Goal: Task Accomplishment & Management: Manage account settings

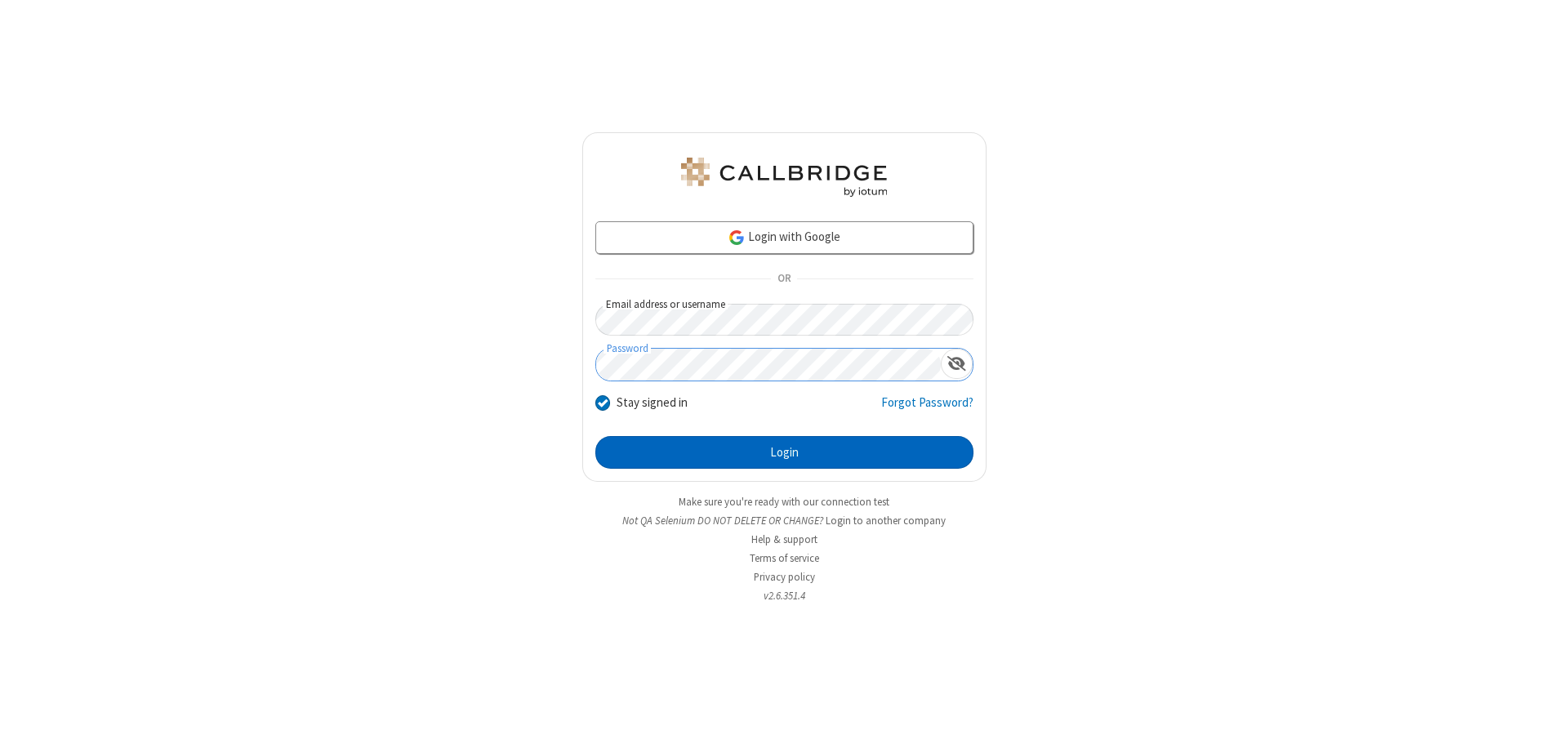
click at [784, 453] on button "Login" at bounding box center [784, 453] width 378 height 33
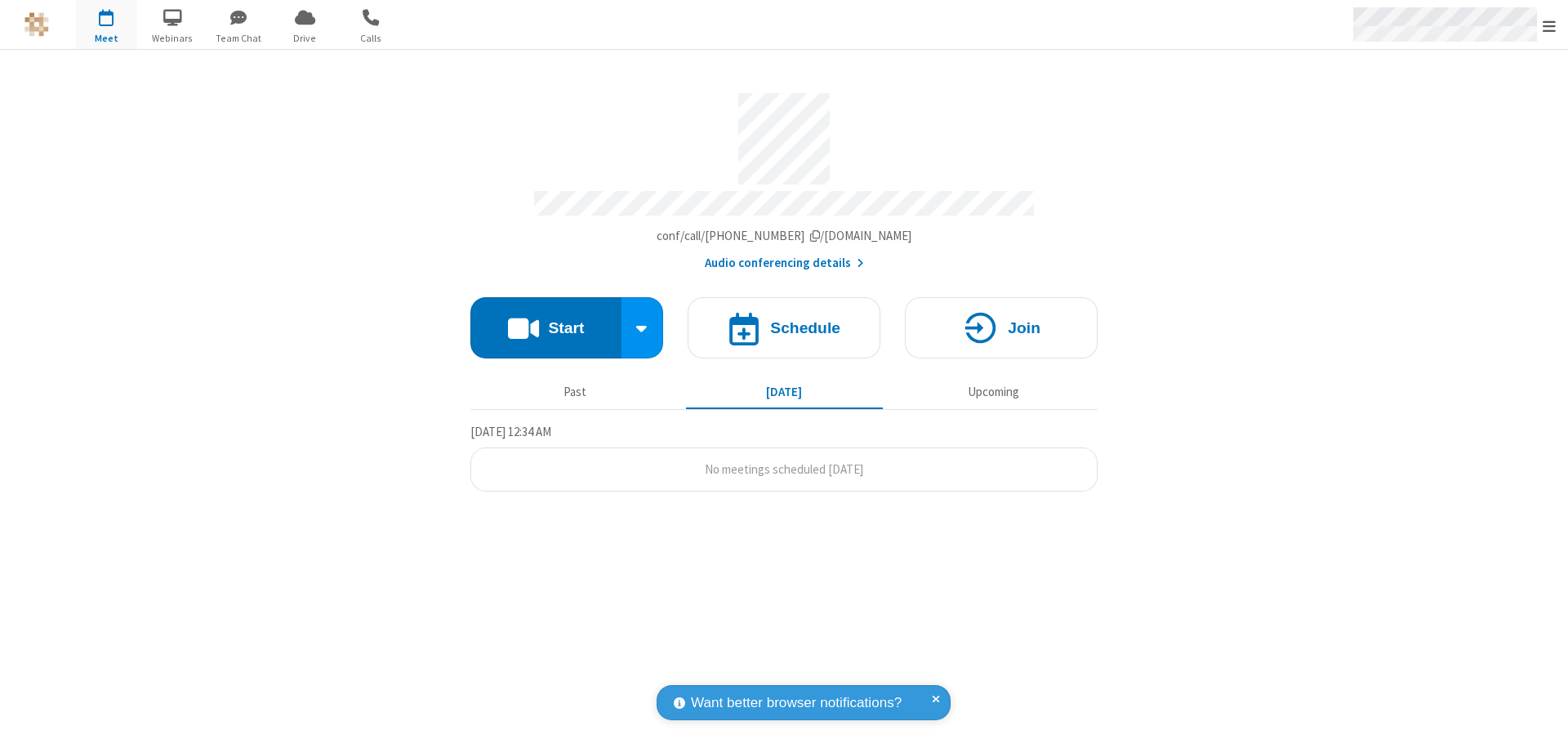
click at [1549, 25] on span "Open menu" at bounding box center [1548, 26] width 13 height 16
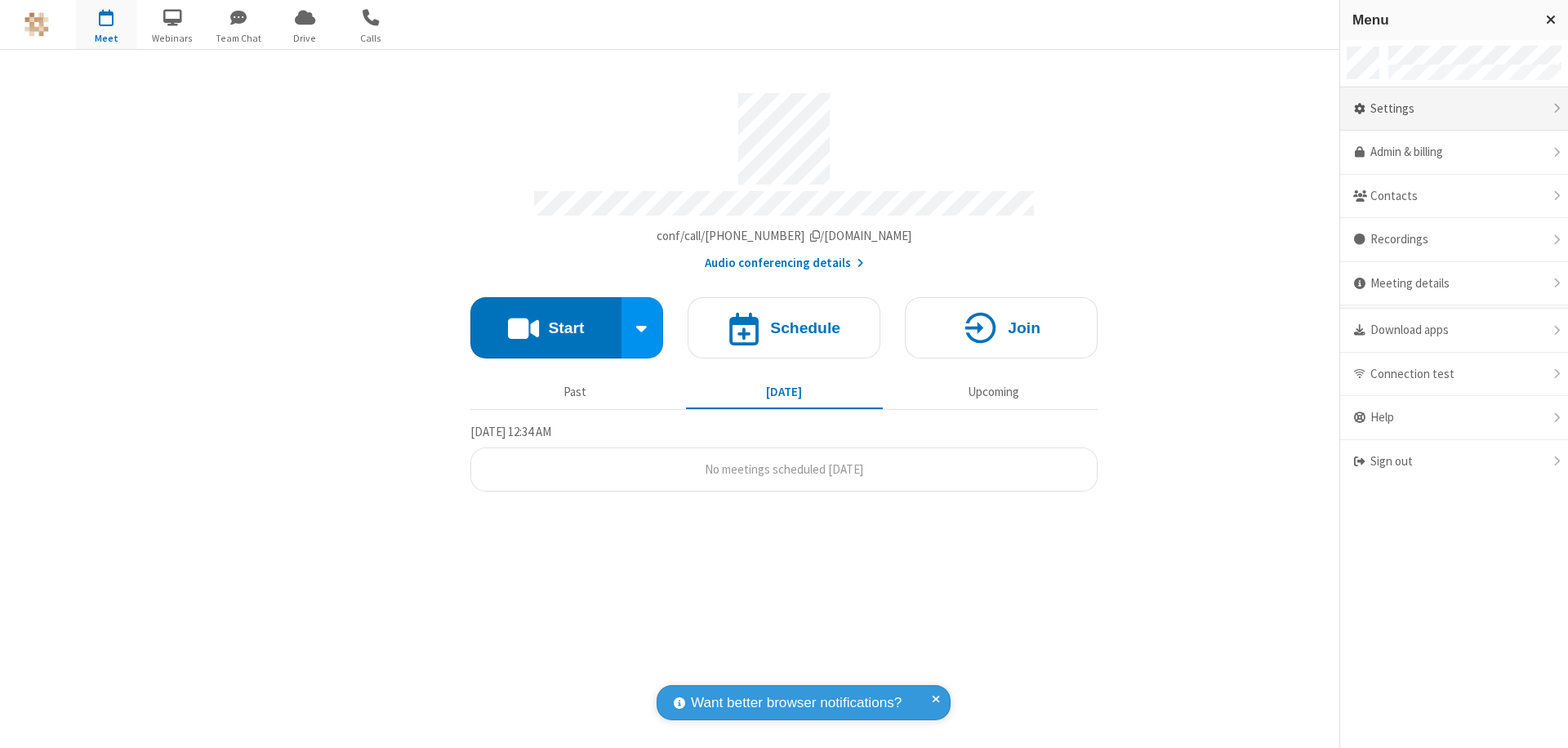
click at [1453, 108] on div "Settings" at bounding box center [1453, 109] width 228 height 44
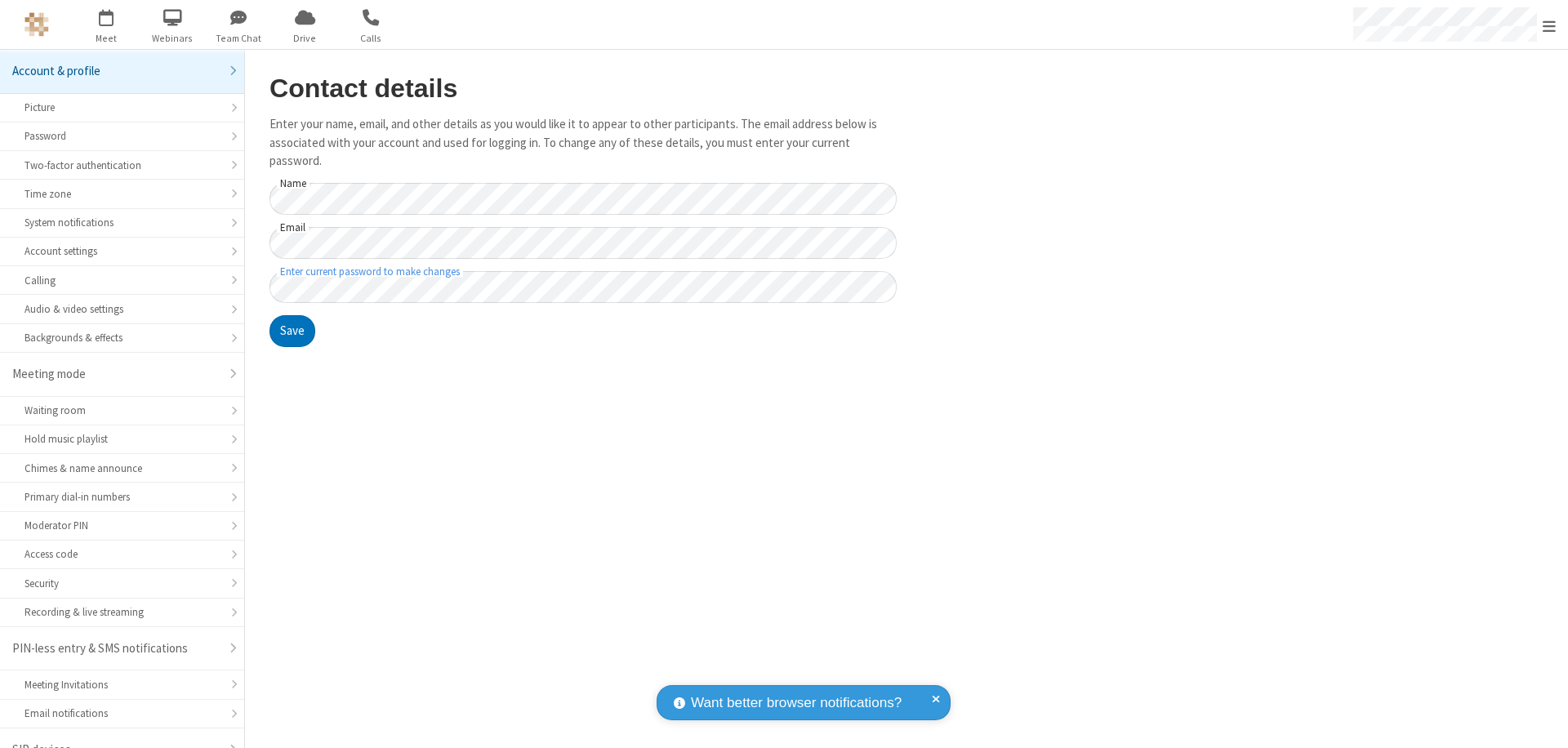
scroll to position [23, 0]
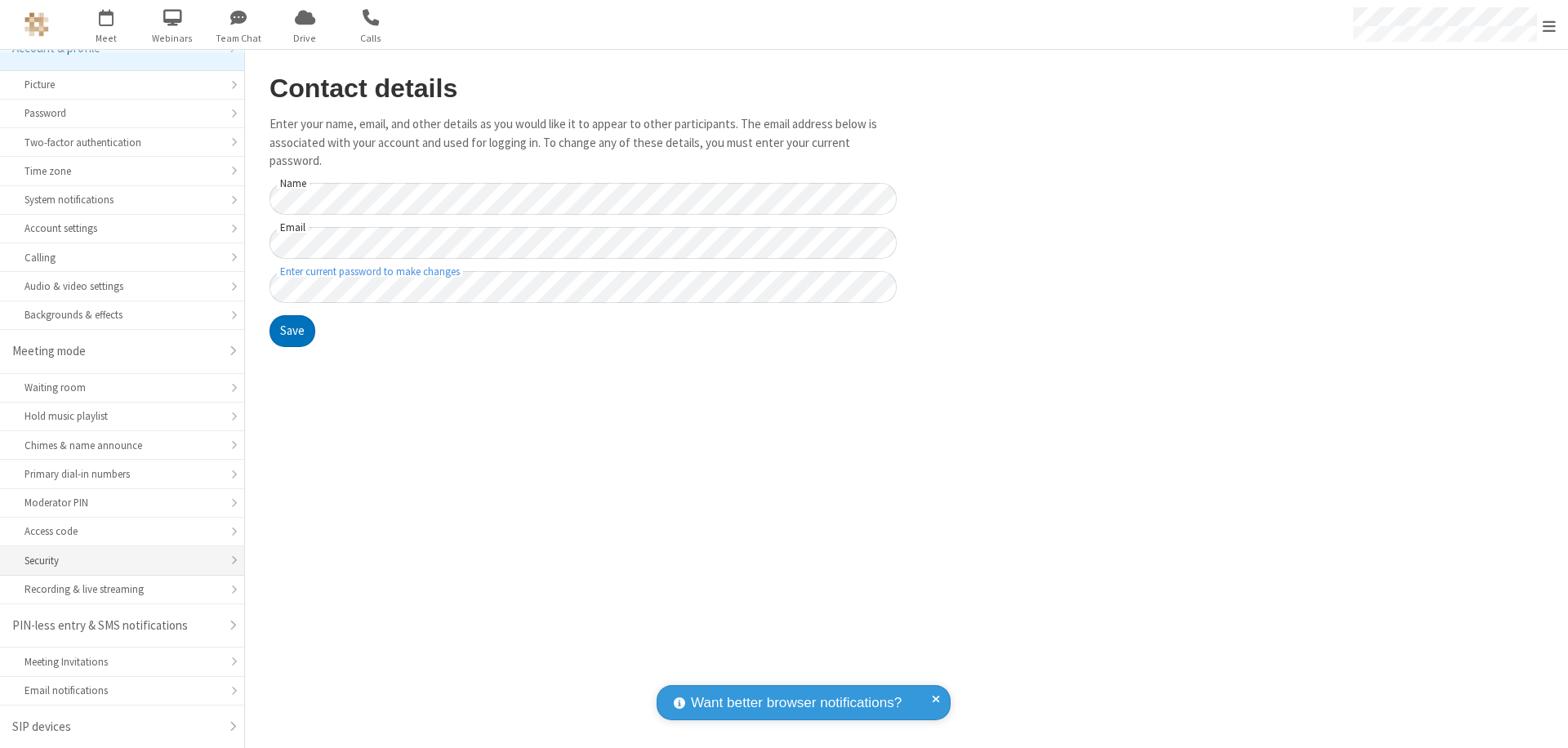
click at [116, 560] on div "Security" at bounding box center [122, 561] width 195 height 15
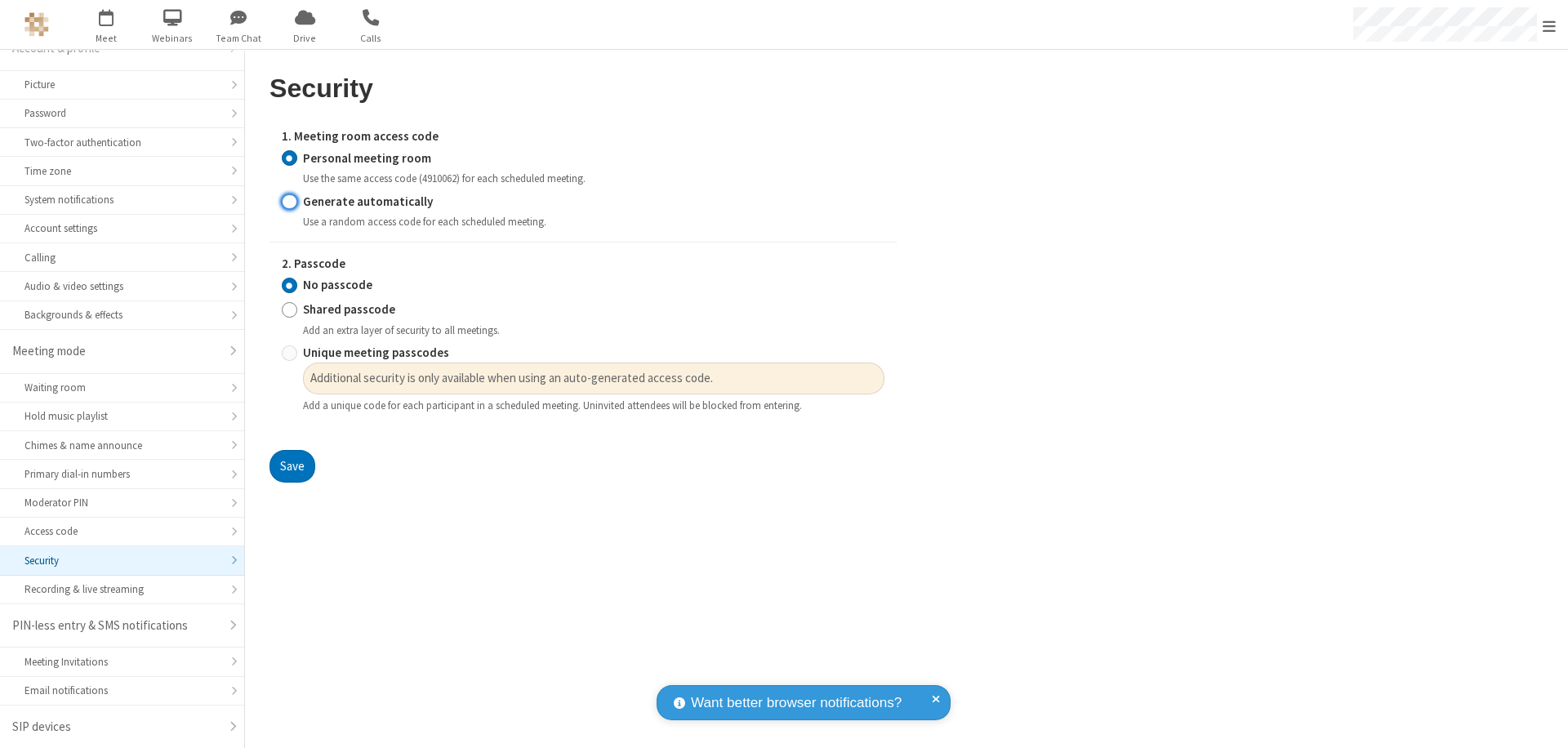
click at [289, 201] on input "Generate automatically" at bounding box center [289, 201] width 15 height 17
radio input "true"
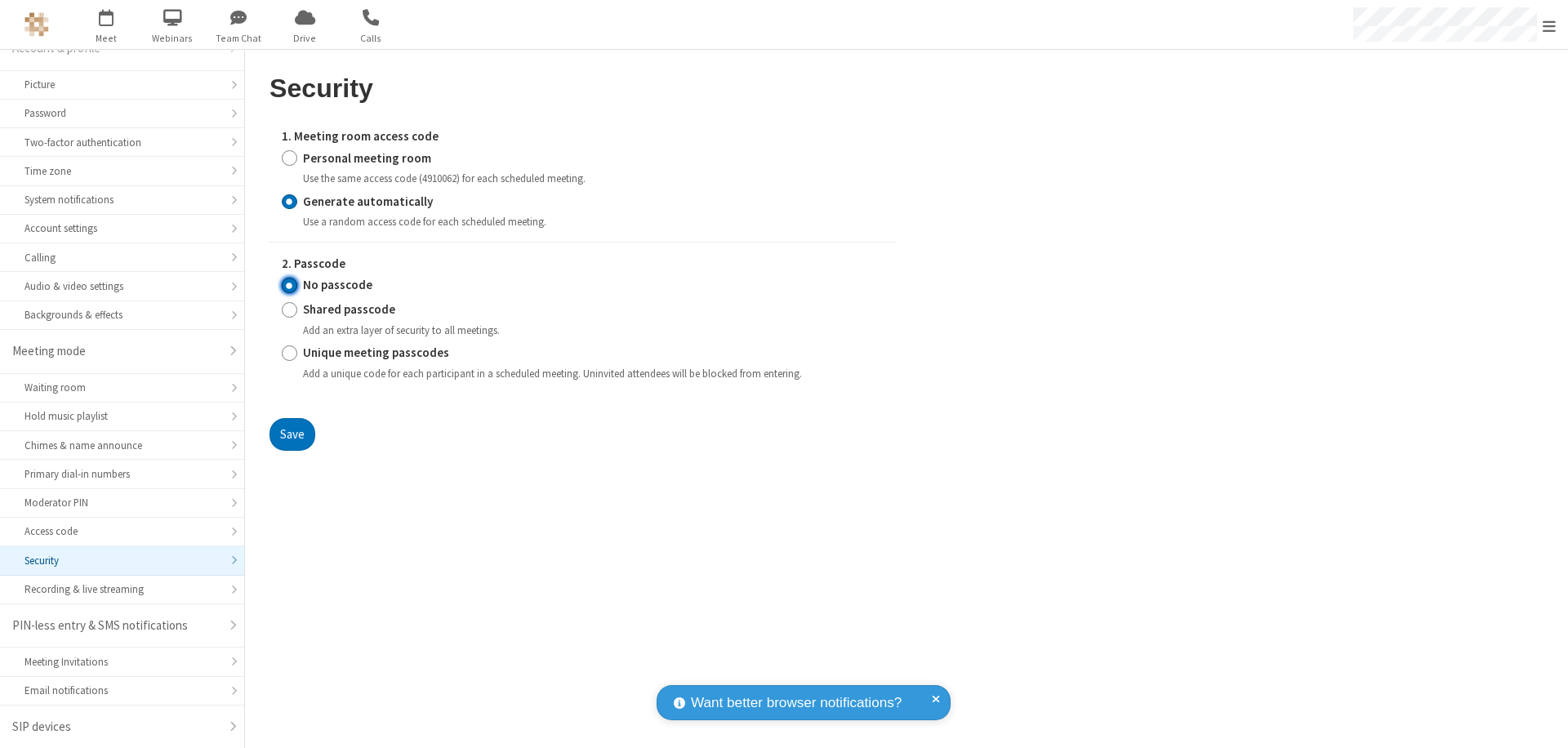
click at [289, 285] on input "No passcode" at bounding box center [289, 285] width 15 height 17
click at [291, 434] on button "Save" at bounding box center [292, 435] width 46 height 33
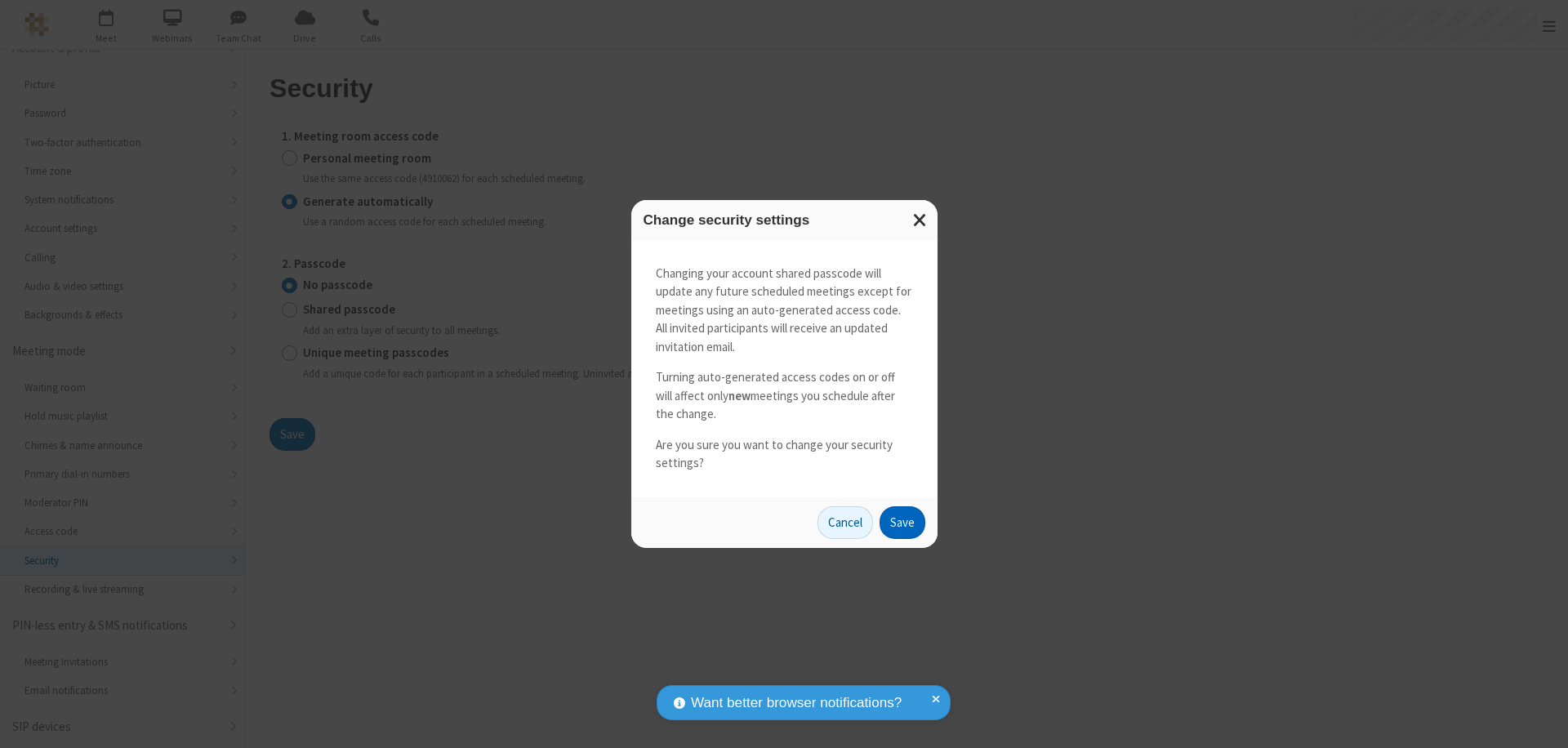
click at [902, 522] on button "Save" at bounding box center [902, 522] width 46 height 33
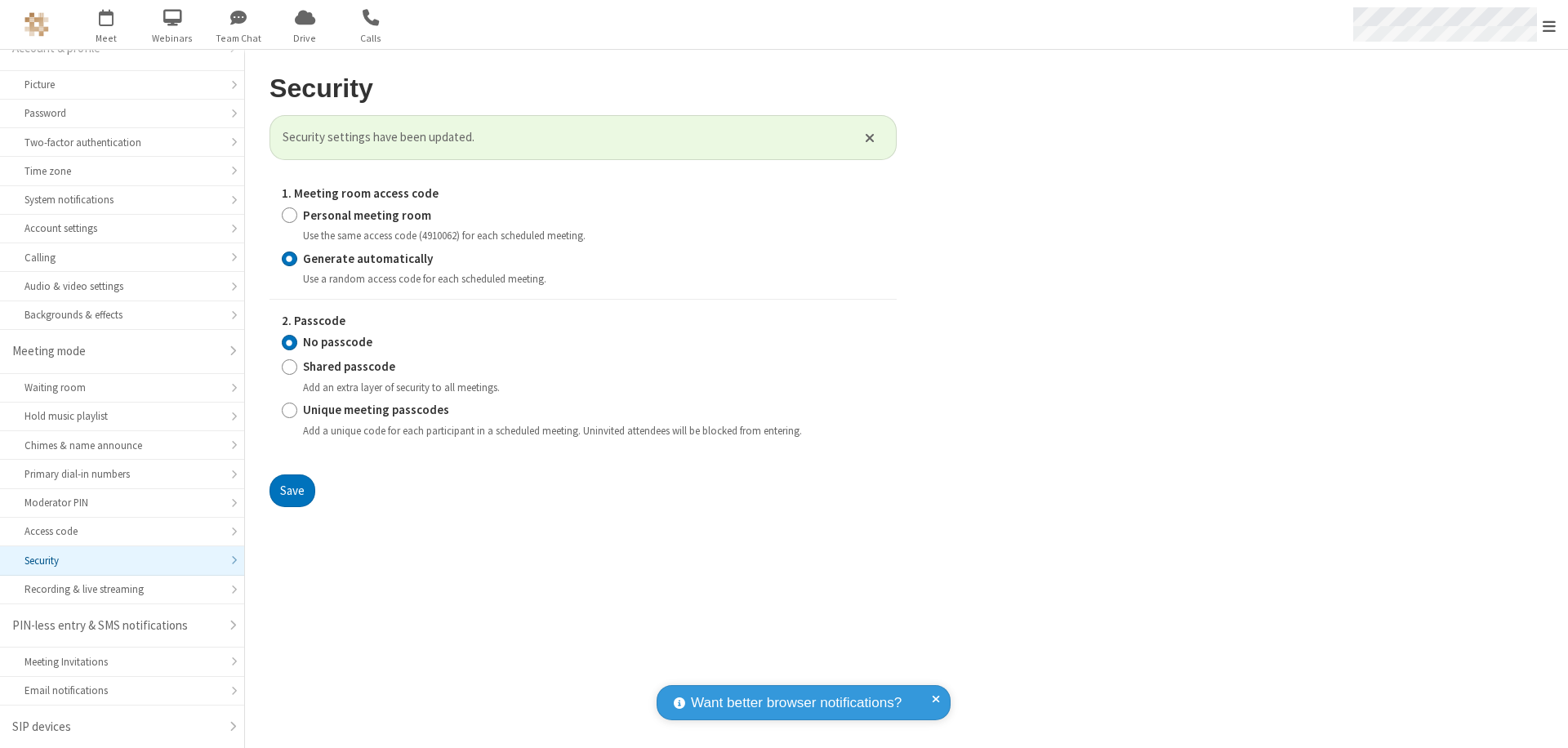
click at [1549, 25] on span "Open menu" at bounding box center [1548, 26] width 13 height 16
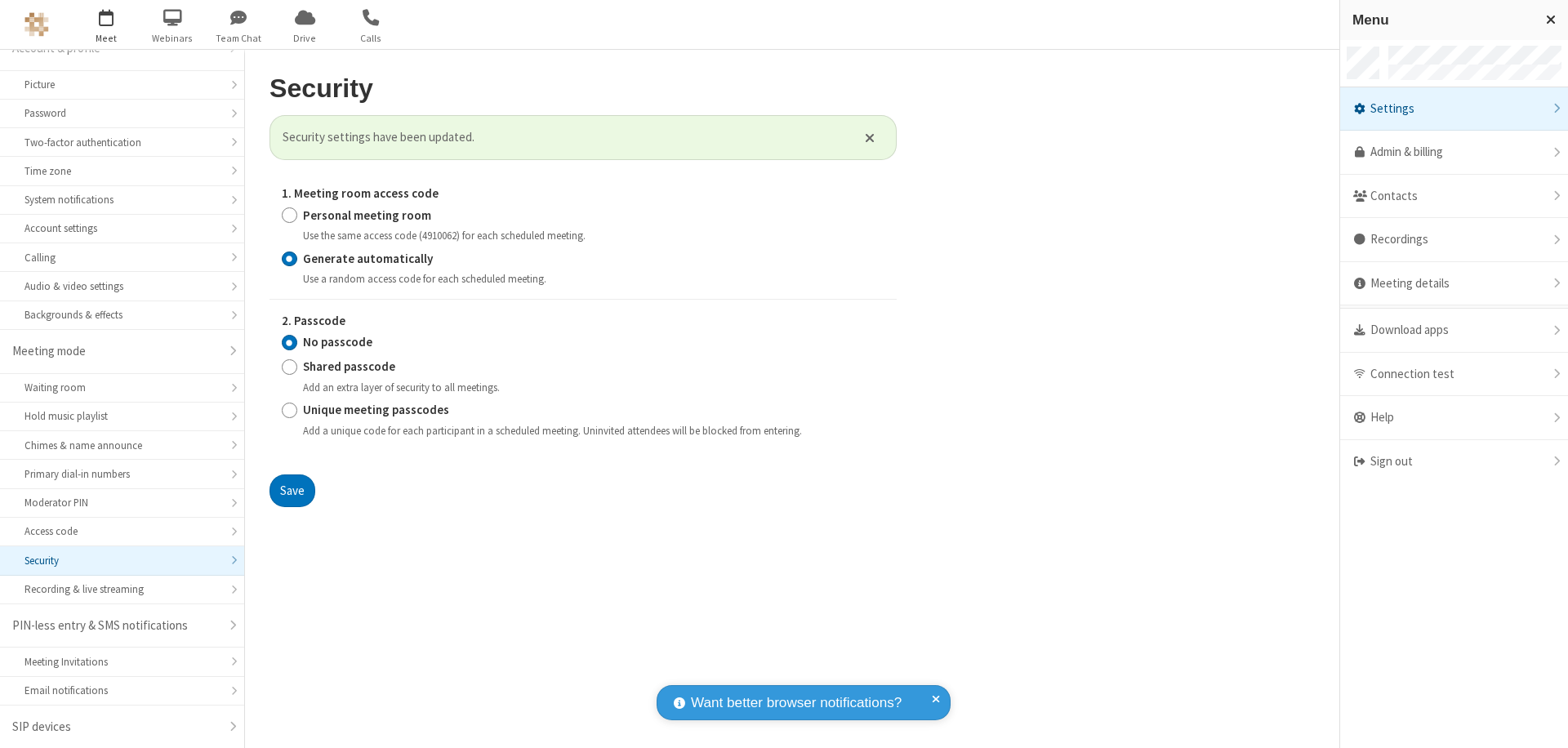
click at [106, 25] on span "button" at bounding box center [106, 17] width 61 height 27
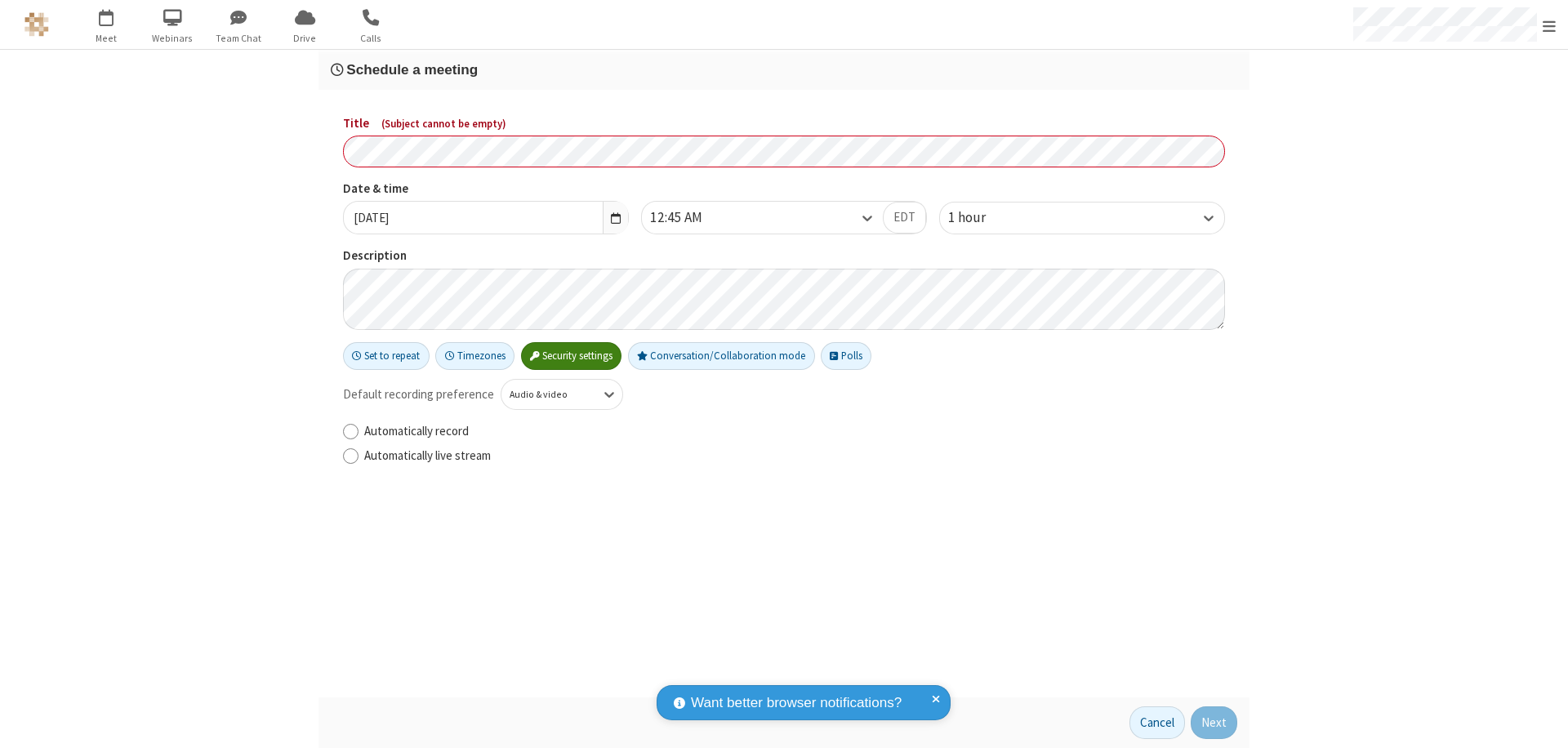
click at [784, 70] on h3 "Schedule a meeting" at bounding box center [783, 70] width 906 height 15
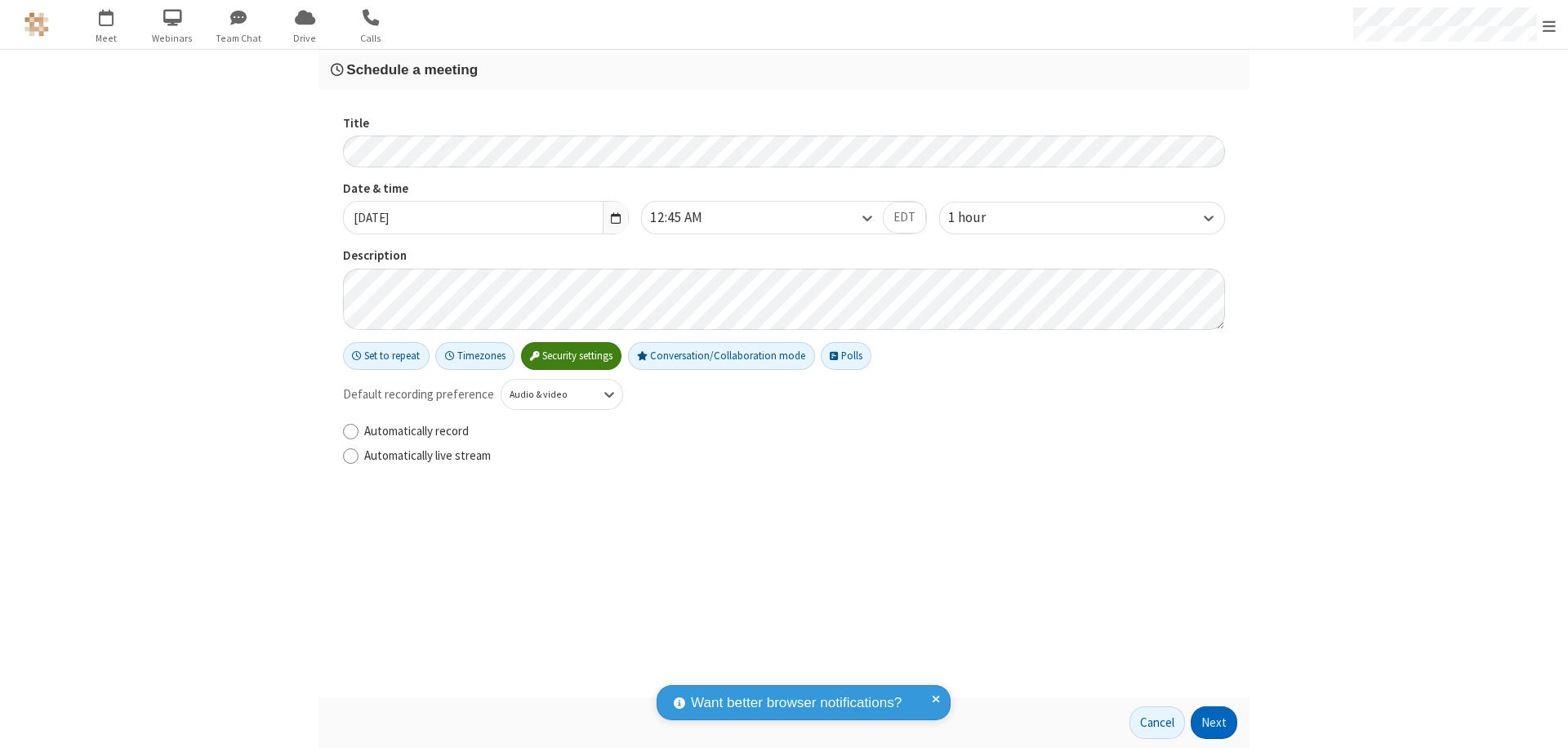
click at [1214, 722] on button "Next" at bounding box center [1213, 722] width 46 height 33
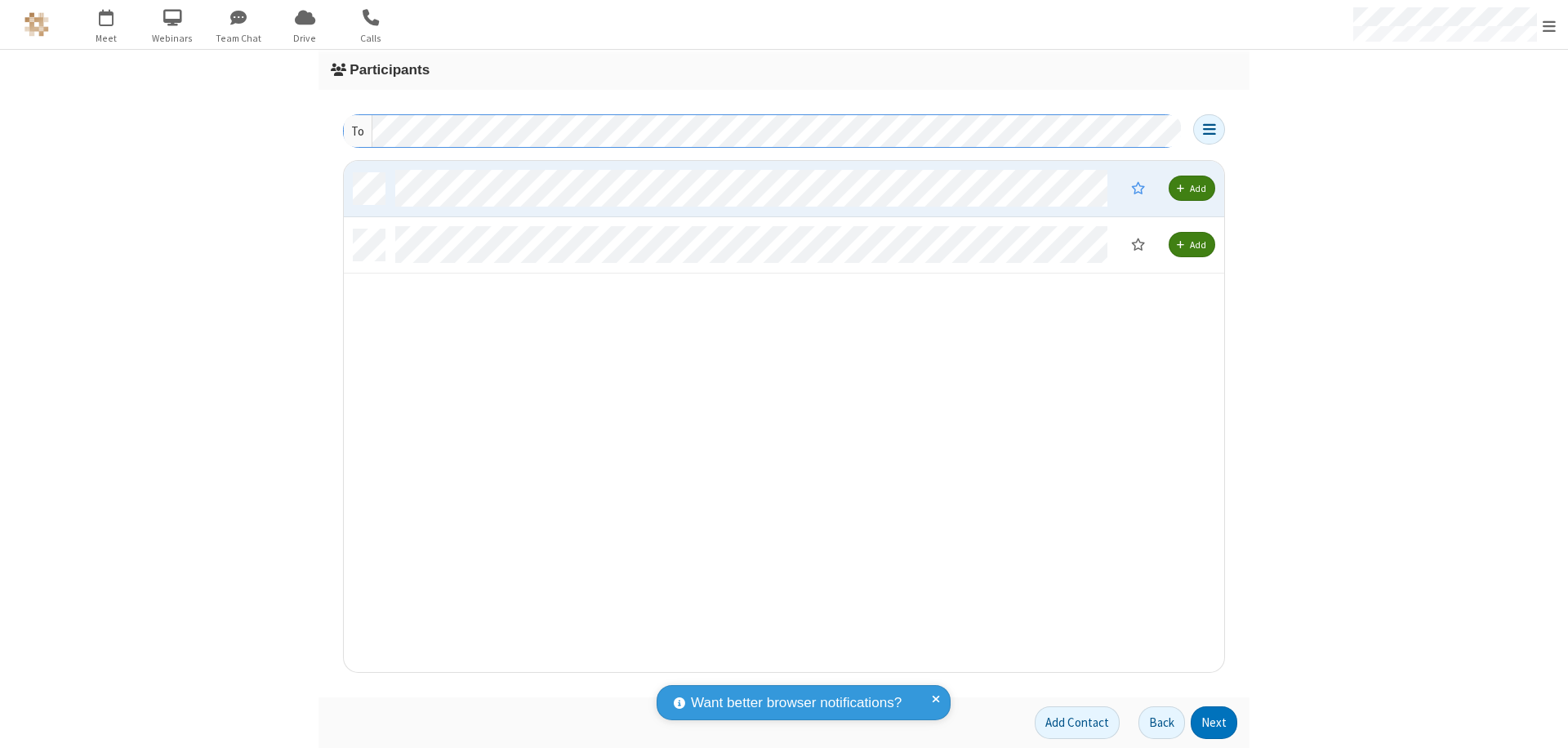
scroll to position [499, 868]
click at [1214, 722] on button "Next" at bounding box center [1213, 722] width 46 height 33
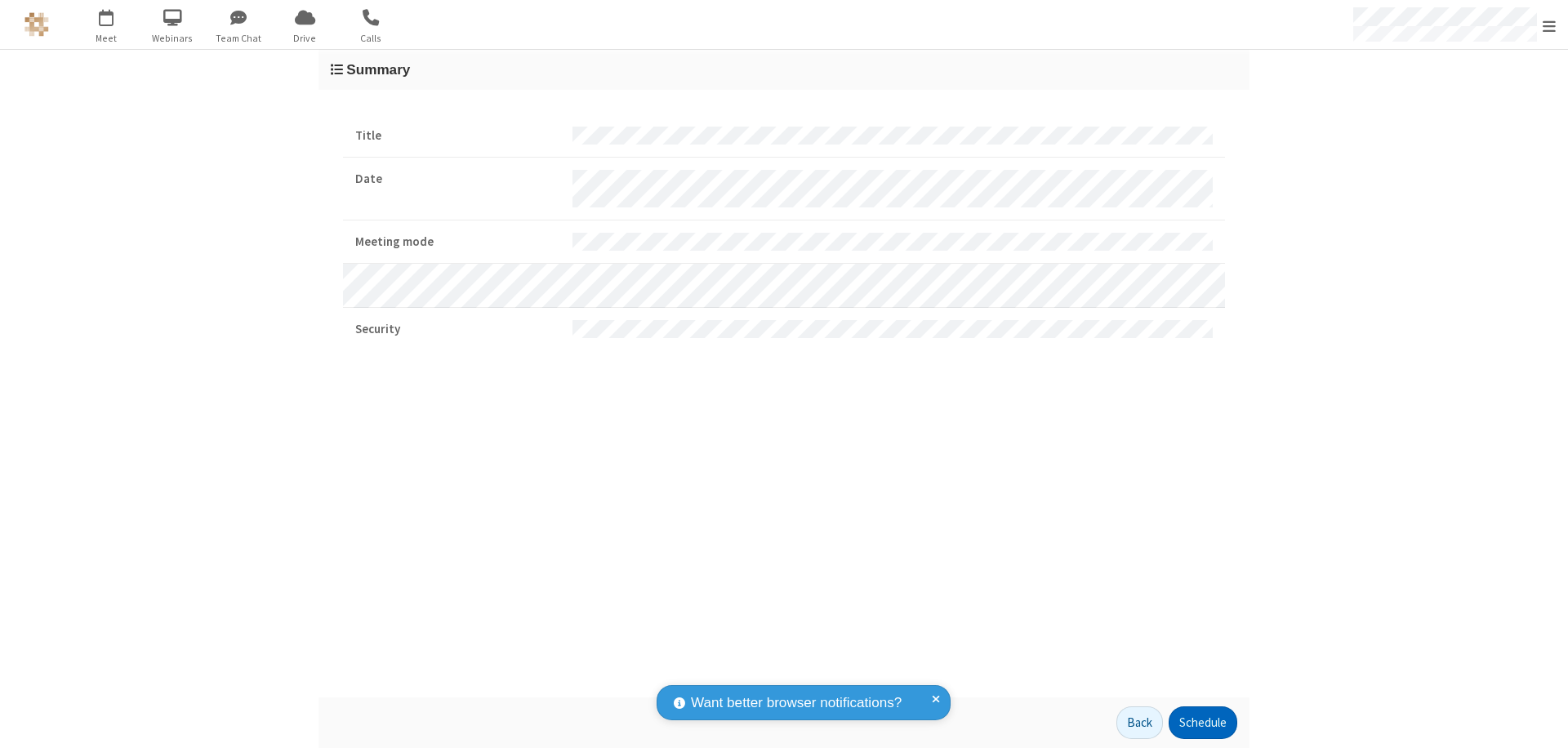
click at [1202, 722] on button "Schedule" at bounding box center [1203, 722] width 69 height 33
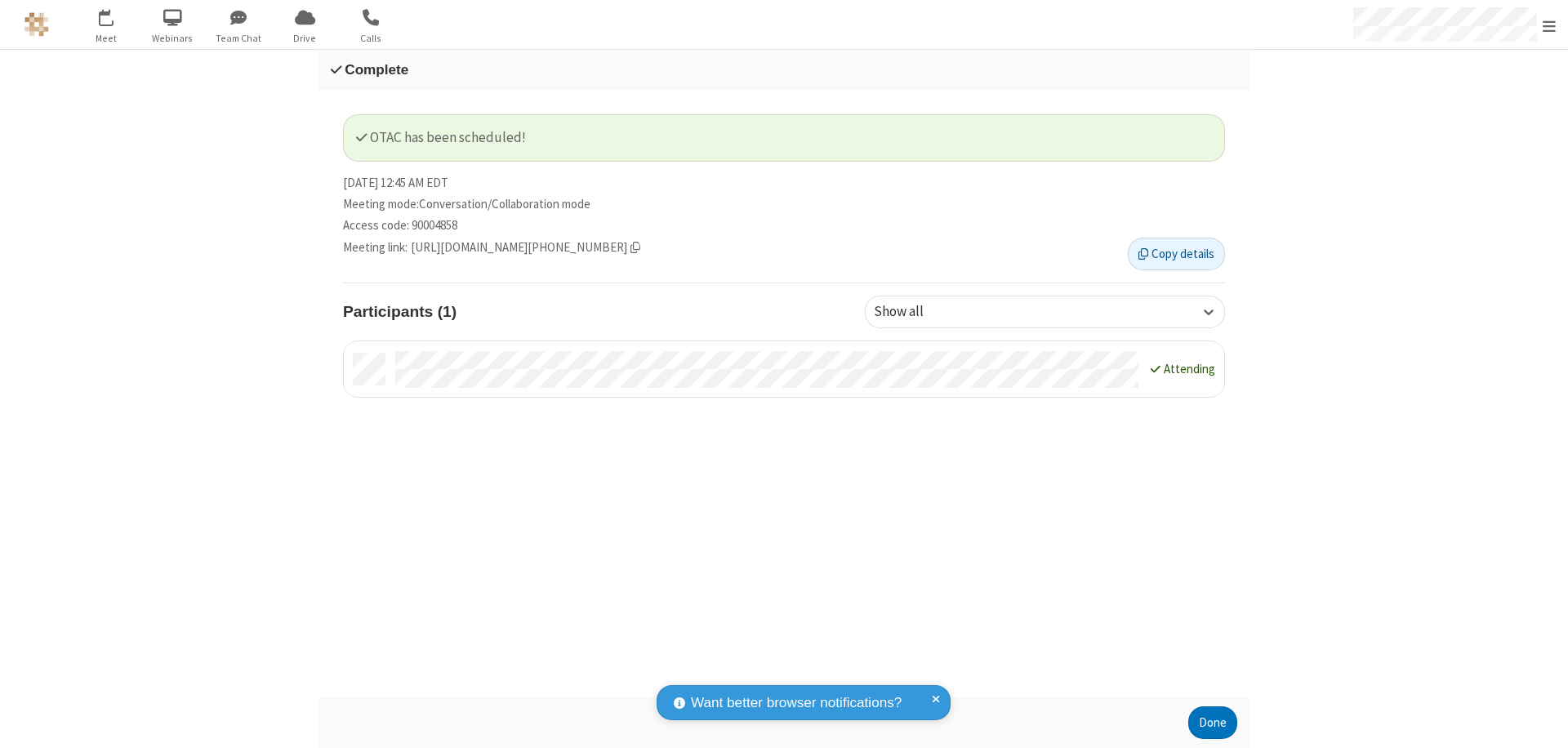
click at [1212, 722] on button "Done" at bounding box center [1212, 722] width 49 height 33
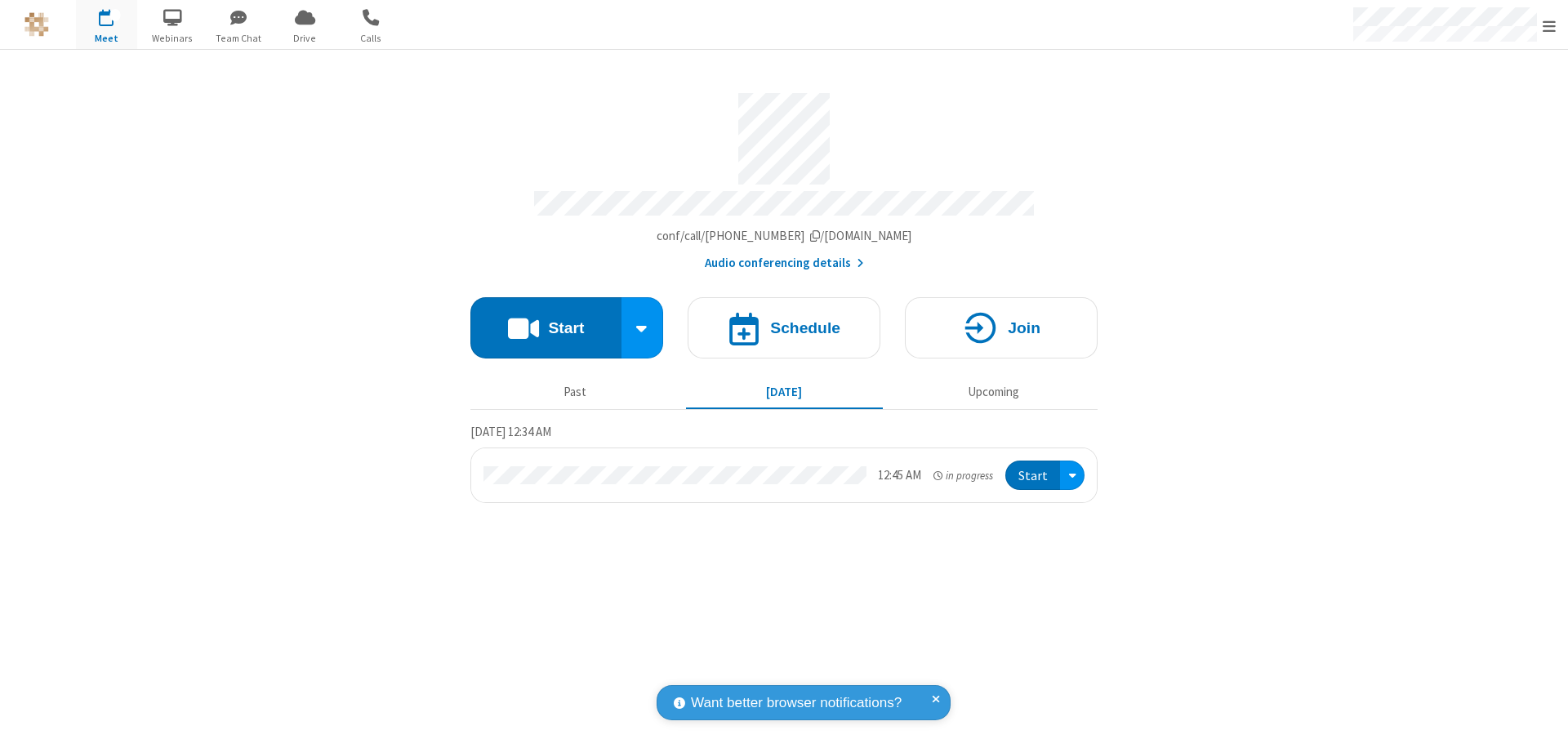
click at [1034, 468] on button "Start" at bounding box center [1032, 475] width 55 height 30
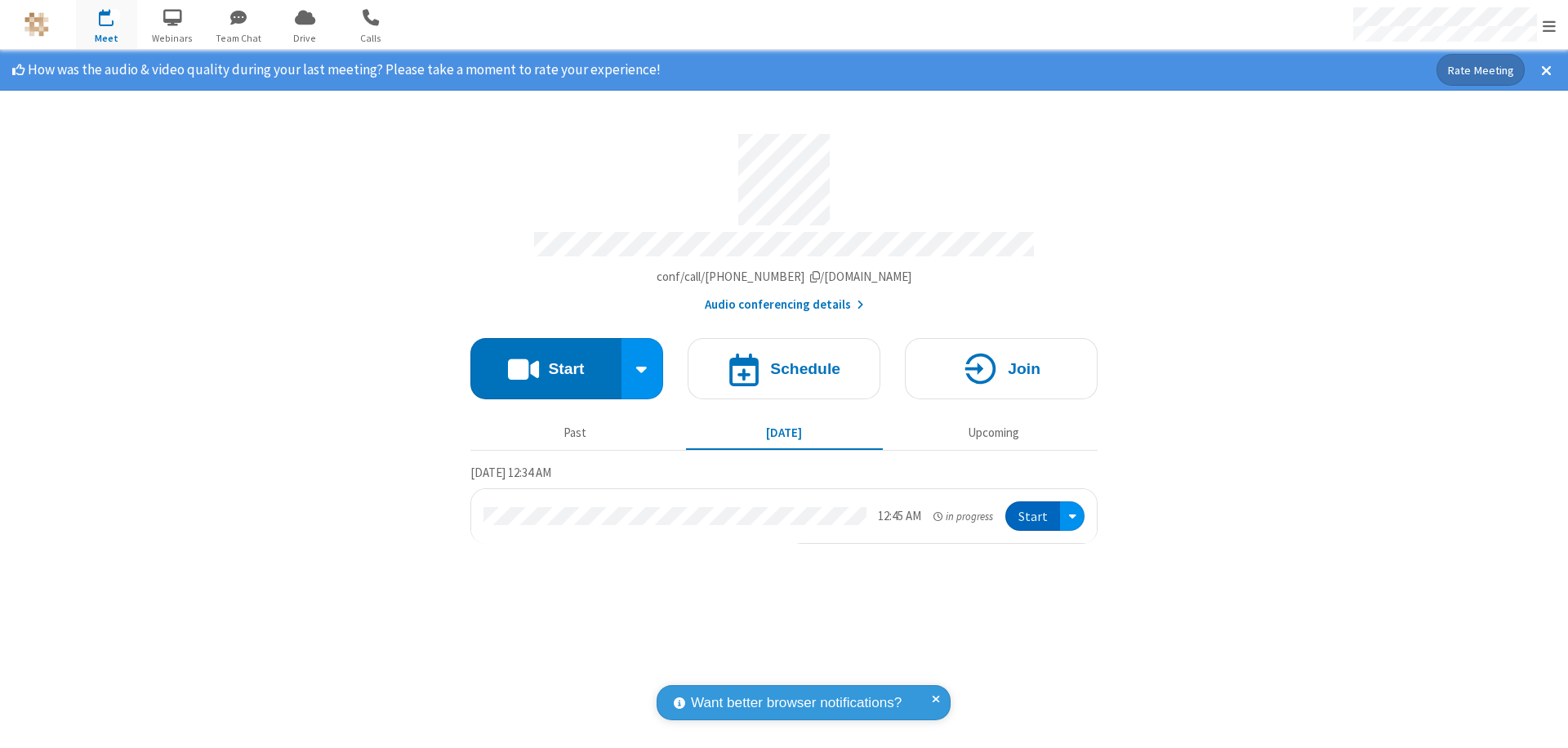
click at [1549, 25] on span "Open menu" at bounding box center [1548, 26] width 13 height 16
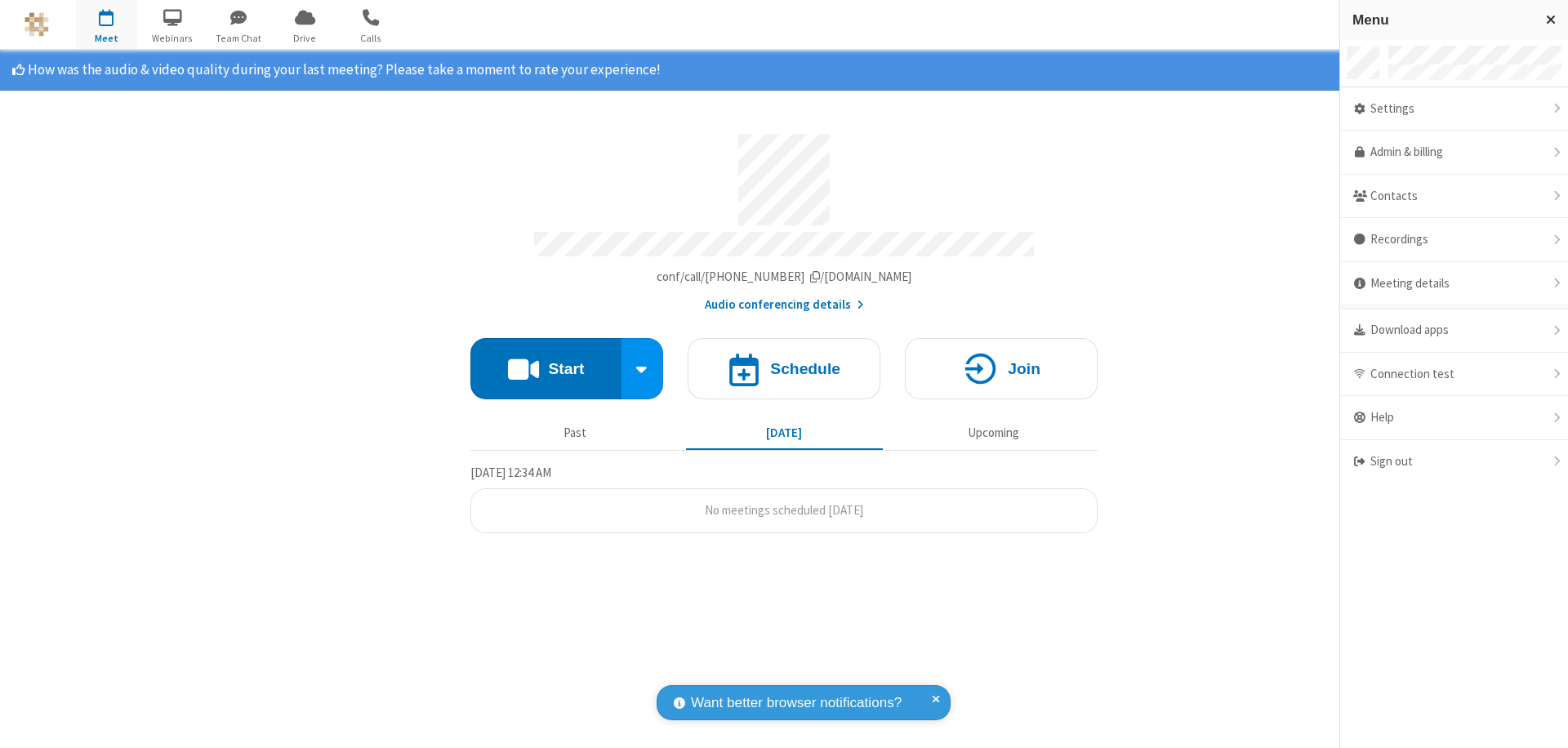
click at [1453, 108] on div "Settings" at bounding box center [1453, 109] width 228 height 44
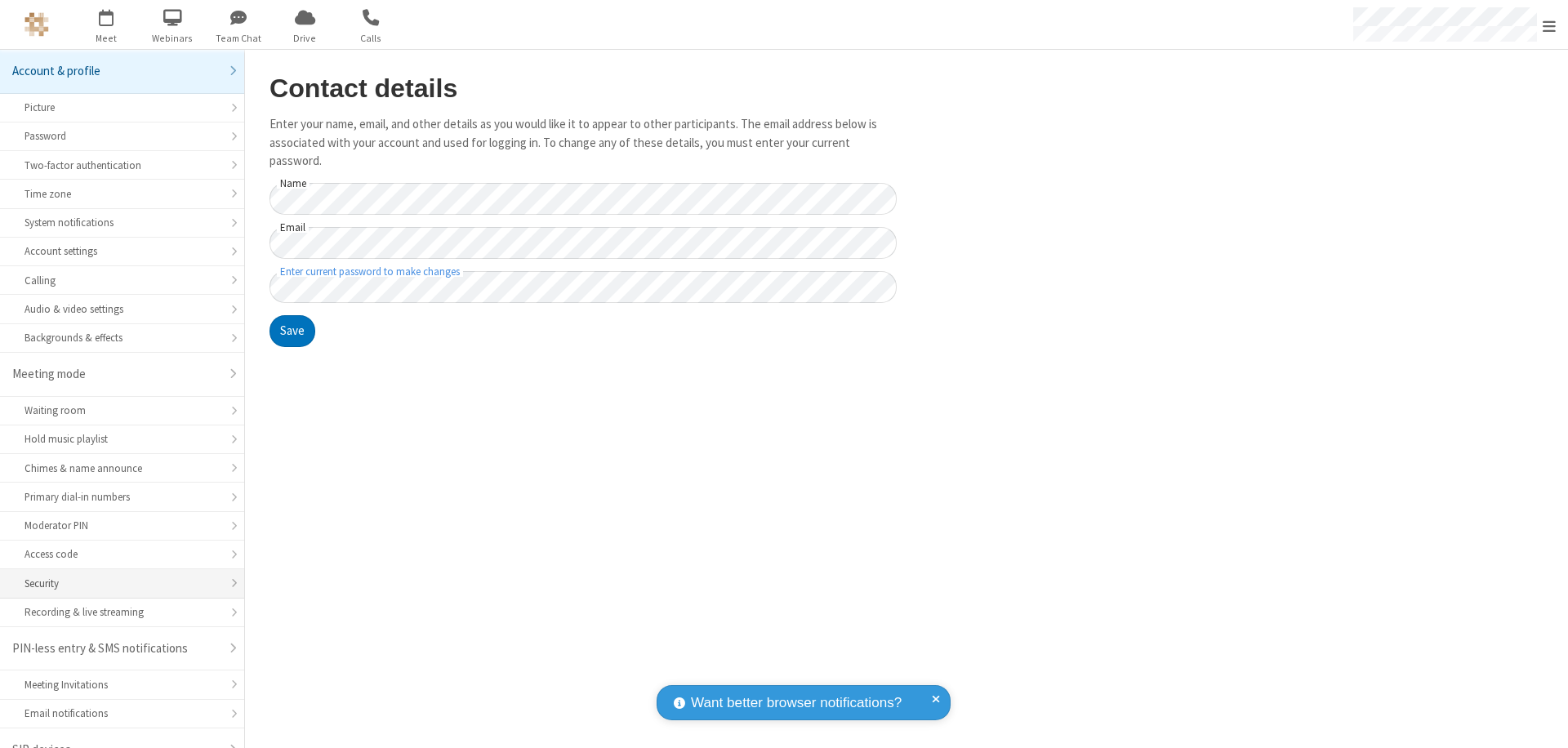
click at [116, 575] on div "Security" at bounding box center [122, 583] width 195 height 15
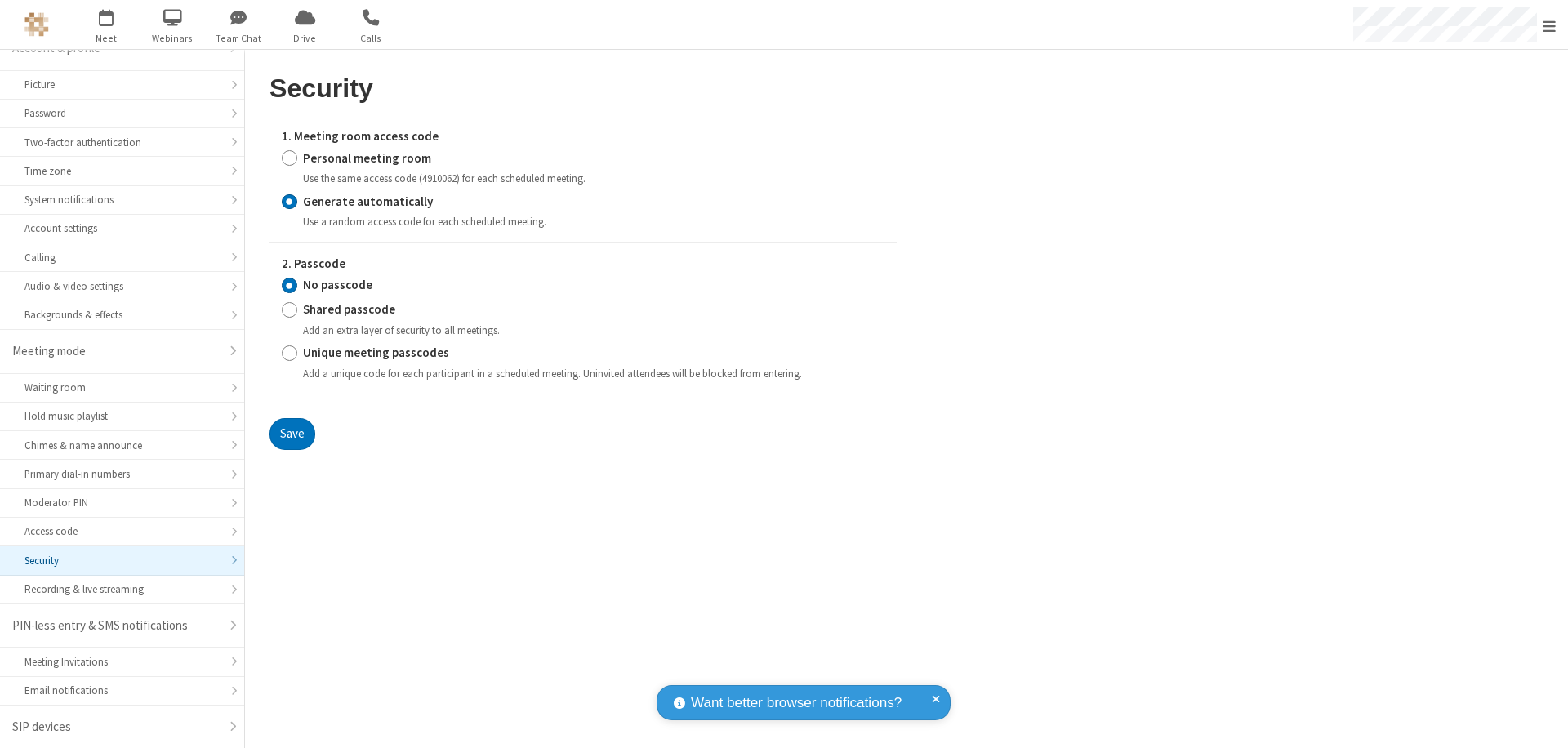
click at [289, 158] on input "Personal meeting room" at bounding box center [289, 158] width 15 height 17
radio input "true"
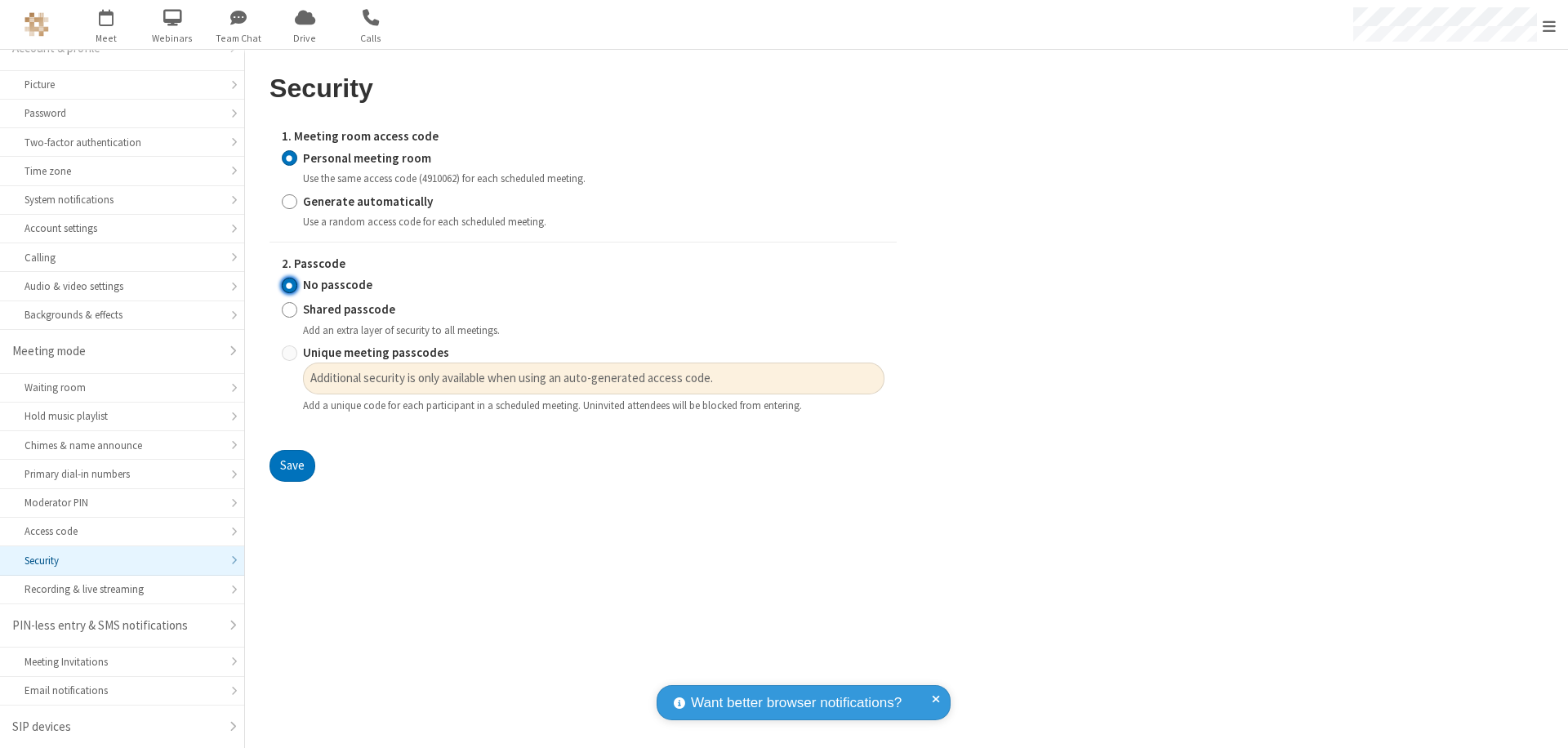
click at [289, 285] on input "No passcode" at bounding box center [289, 285] width 15 height 17
click at [291, 466] on button "Save" at bounding box center [292, 466] width 46 height 33
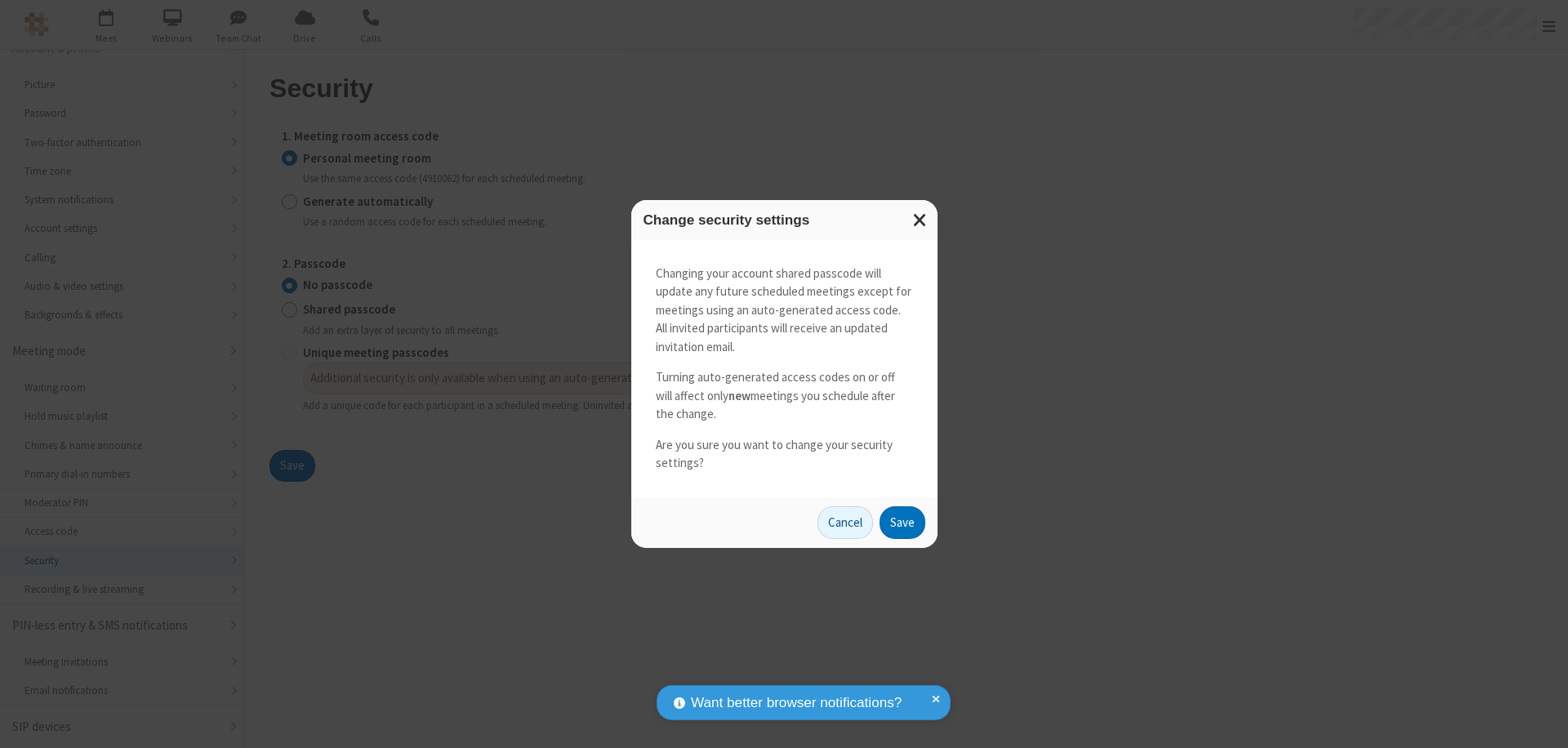
click at [902, 522] on button "Save" at bounding box center [902, 522] width 46 height 33
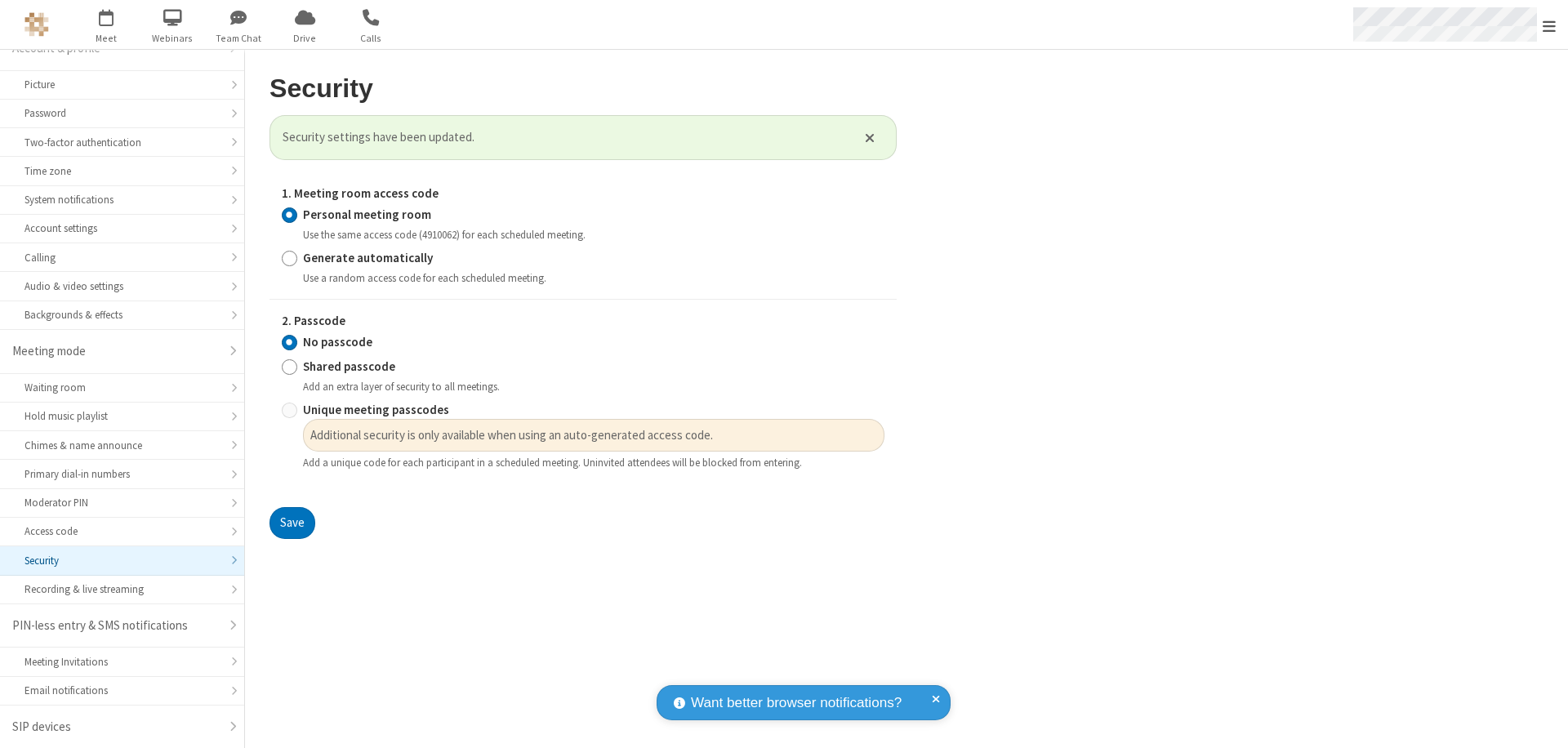
click at [1549, 25] on span "Open menu" at bounding box center [1548, 26] width 13 height 16
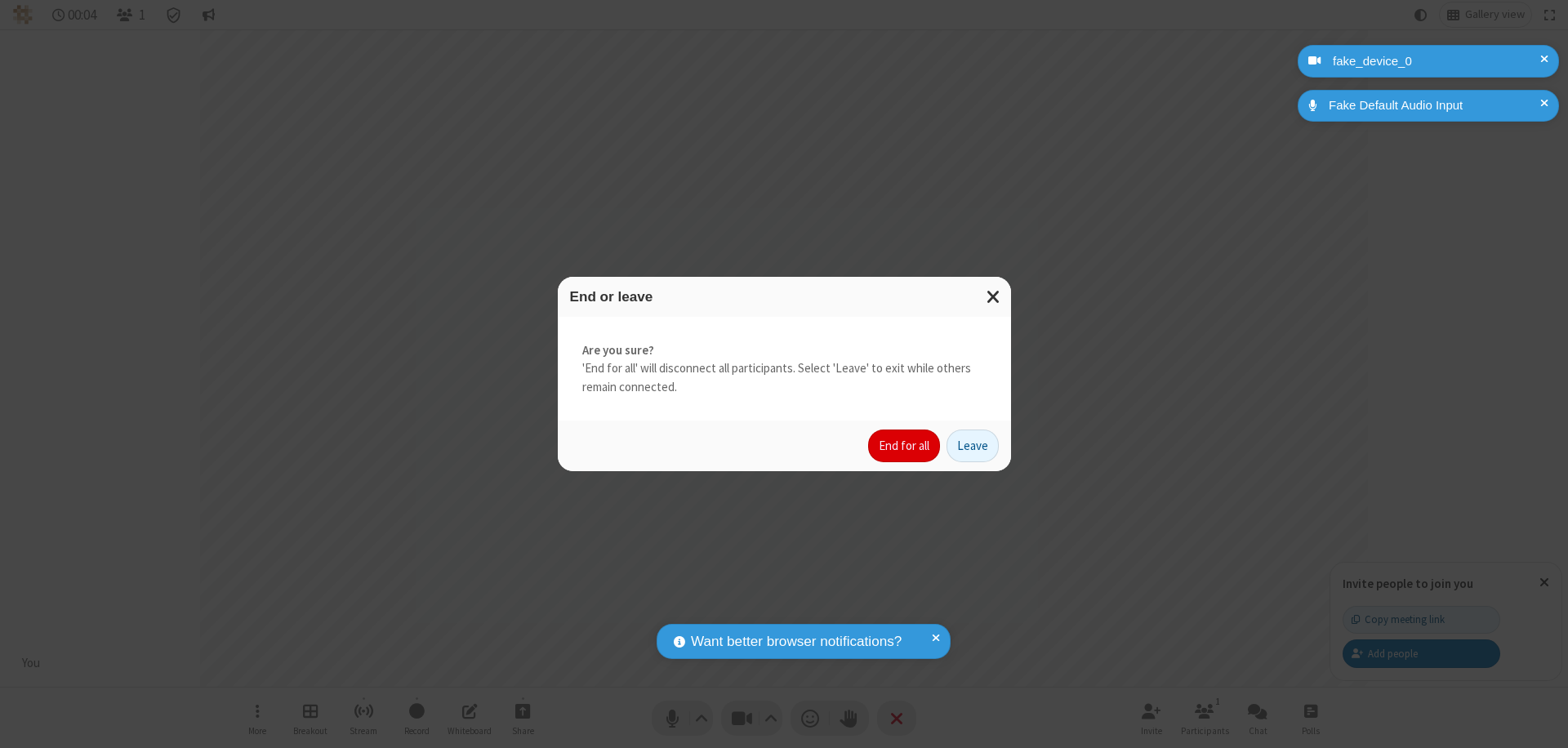
click at [904, 446] on button "End for all" at bounding box center [904, 446] width 72 height 33
